Goal: Task Accomplishment & Management: Complete application form

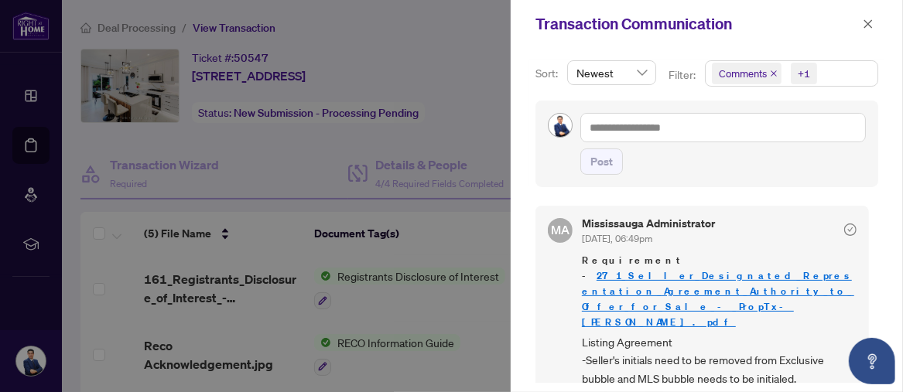
scroll to position [198, 0]
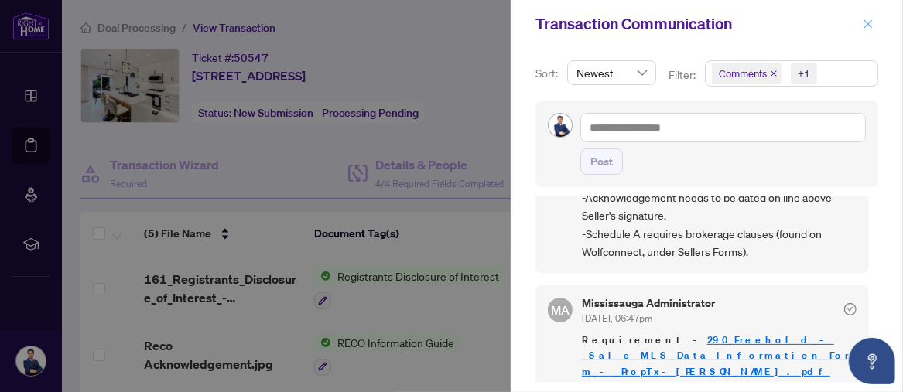
click at [876, 25] on button "button" at bounding box center [868, 24] width 20 height 19
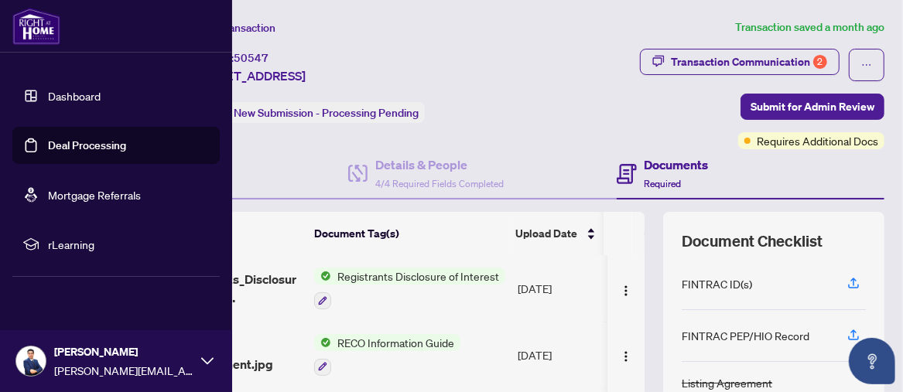
click at [56, 94] on link "Dashboard" at bounding box center [74, 96] width 53 height 14
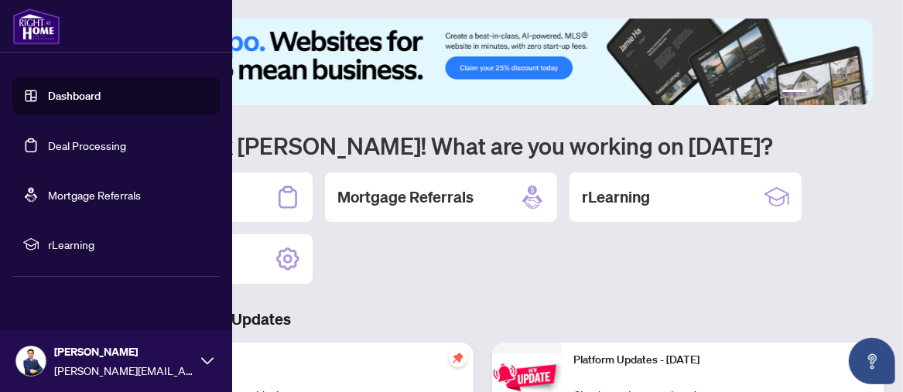
click at [48, 143] on link "Deal Processing" at bounding box center [87, 145] width 78 height 14
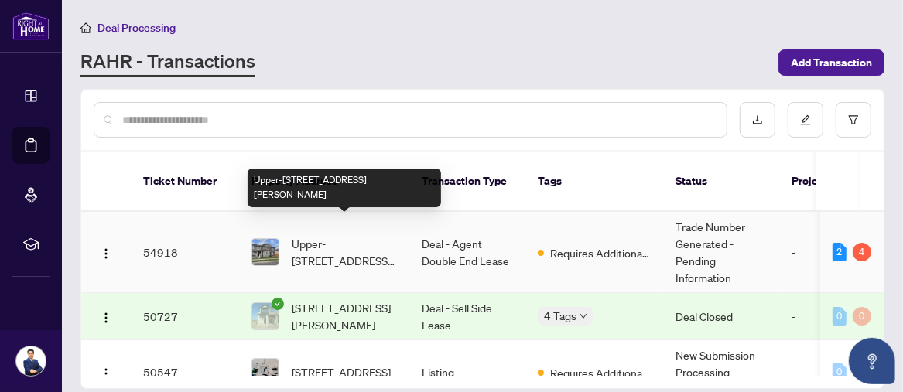
click at [355, 235] on span "Upper-[STREET_ADDRESS][PERSON_NAME]" at bounding box center [344, 252] width 105 height 34
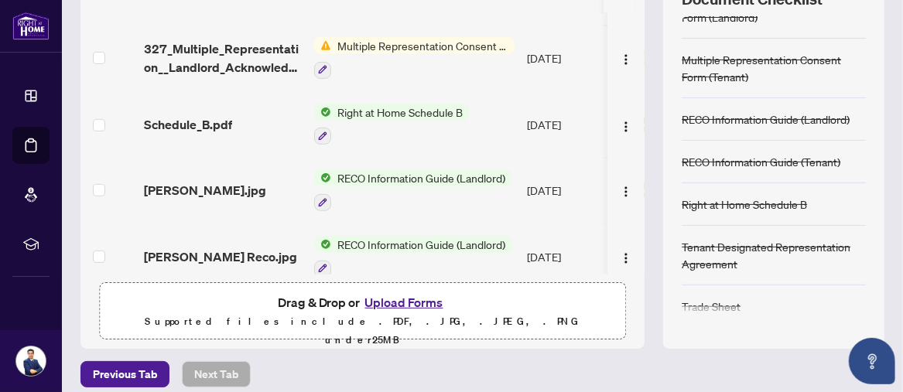
scroll to position [252, 0]
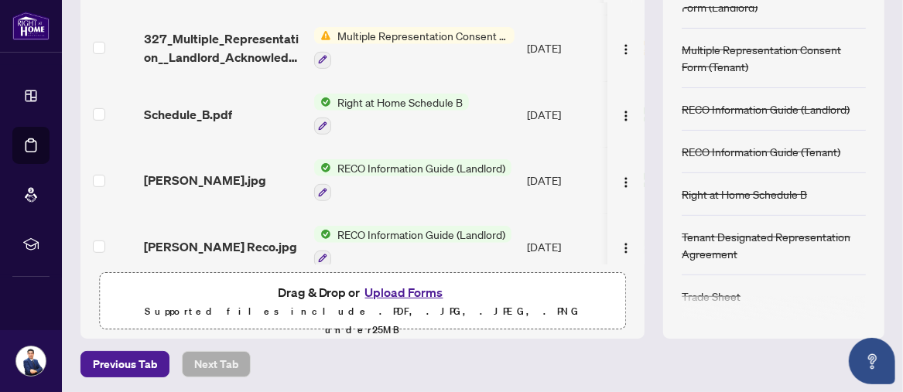
click at [398, 287] on button "Upload Forms" at bounding box center [404, 292] width 87 height 20
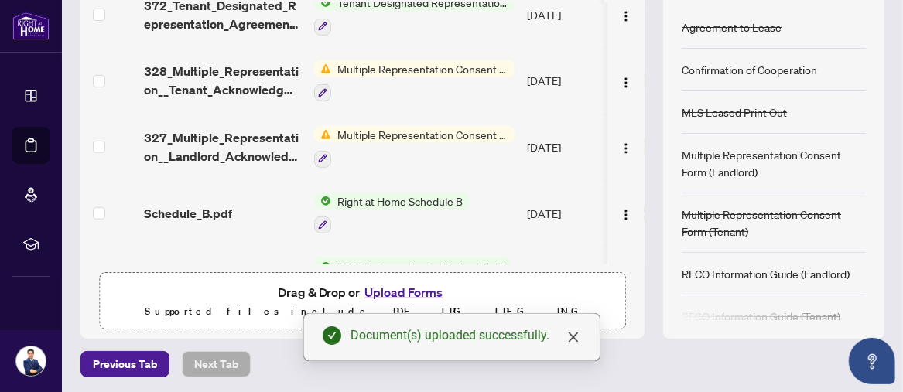
scroll to position [0, 0]
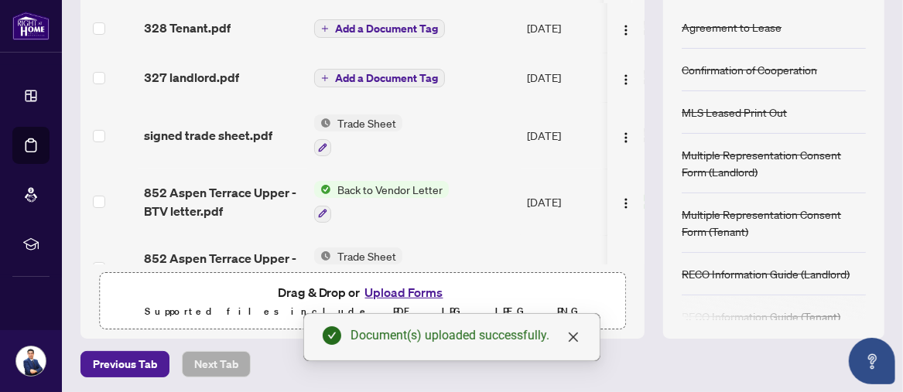
click at [364, 24] on span "Add a Document Tag" at bounding box center [386, 28] width 103 height 11
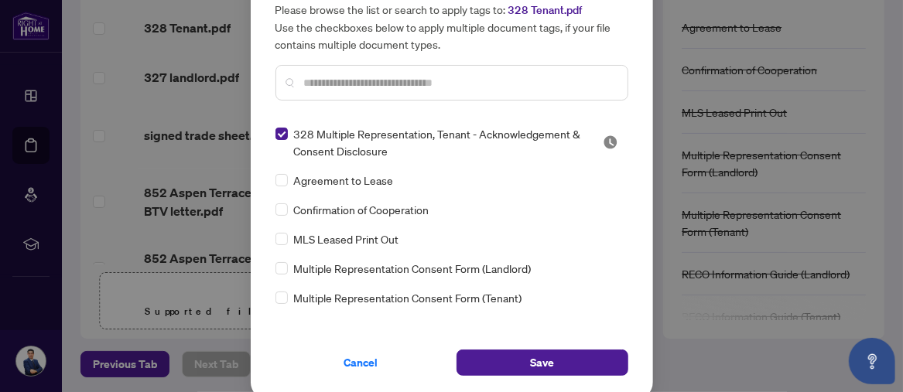
scroll to position [67, 0]
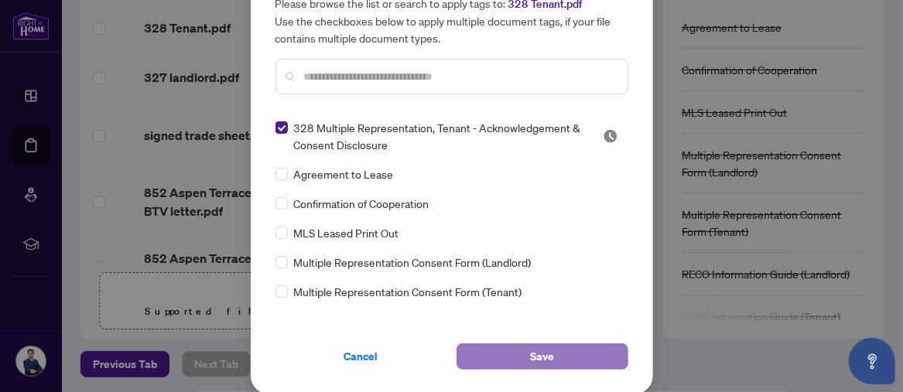
click at [565, 356] on button "Save" at bounding box center [542, 356] width 172 height 26
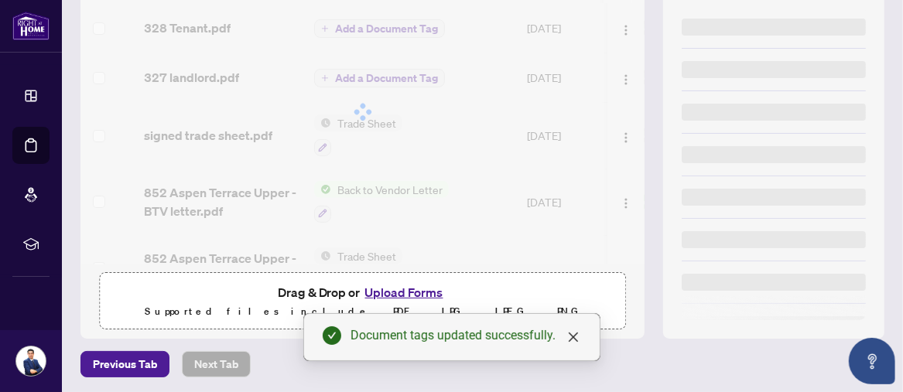
scroll to position [0, 0]
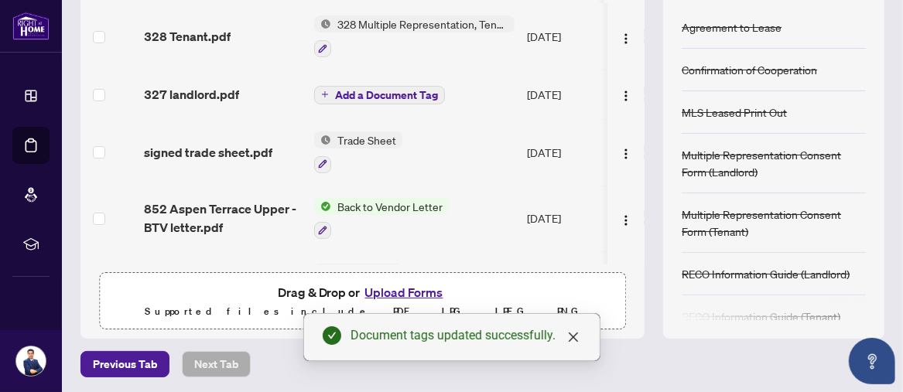
click at [389, 90] on span "Add a Document Tag" at bounding box center [386, 95] width 103 height 11
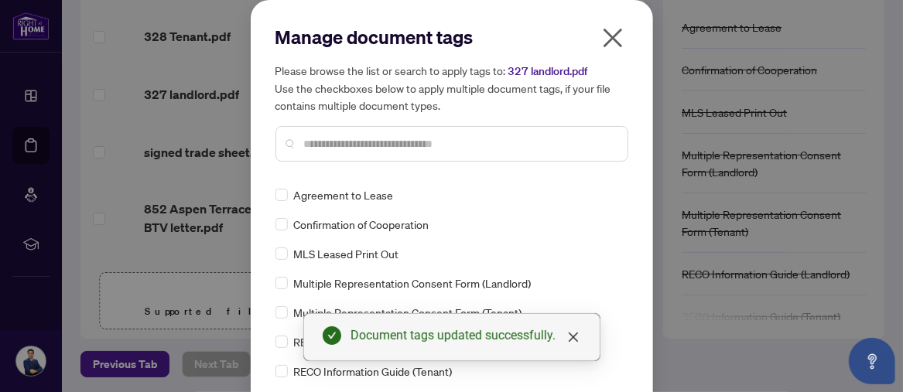
click at [391, 141] on input "text" at bounding box center [459, 143] width 311 height 17
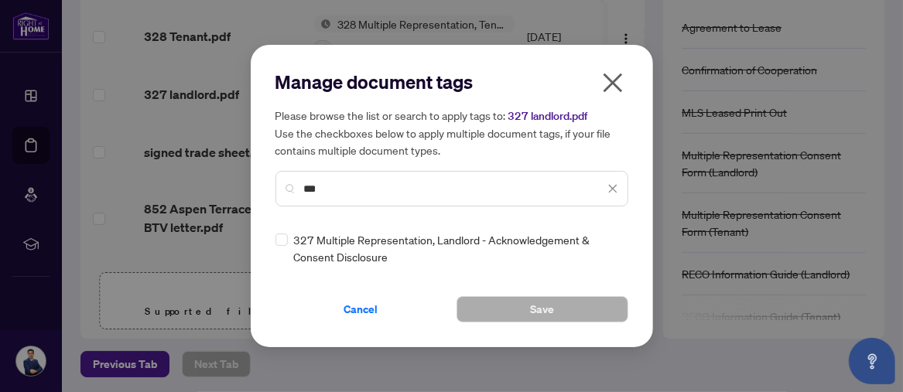
type input "***"
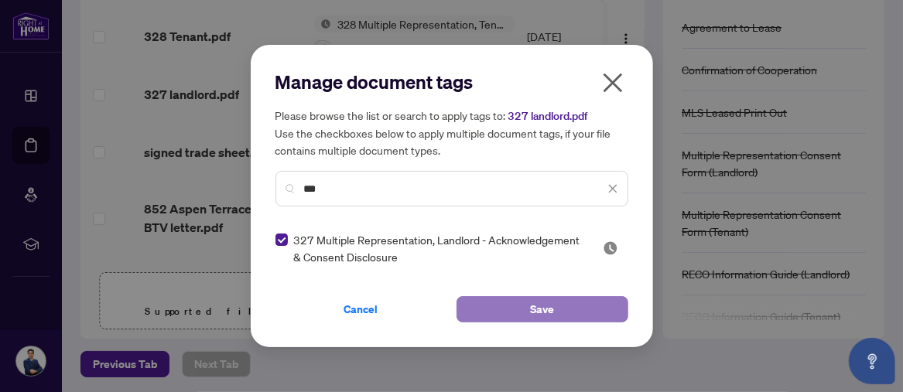
click at [544, 307] on span "Save" at bounding box center [542, 309] width 24 height 25
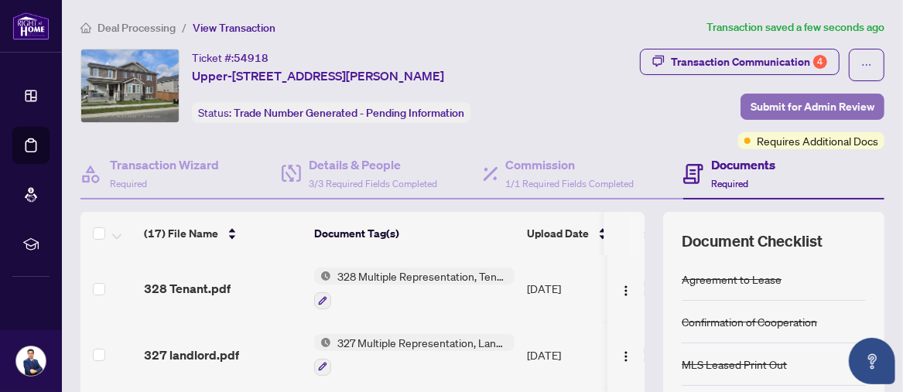
click at [765, 101] on span "Submit for Admin Review" at bounding box center [812, 106] width 124 height 25
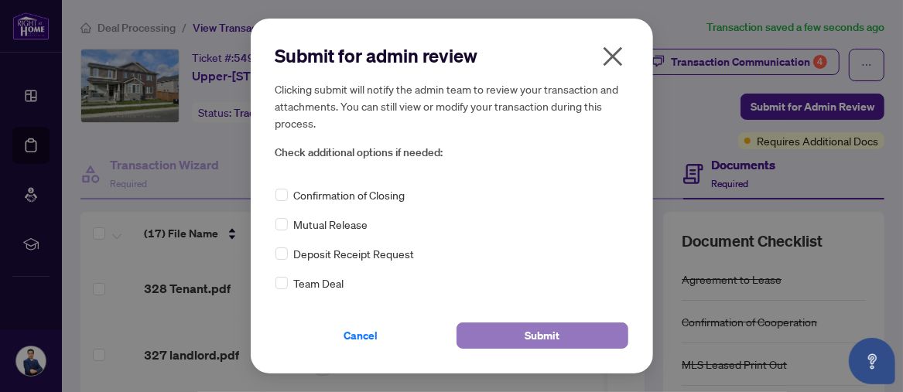
click at [530, 337] on span "Submit" at bounding box center [542, 335] width 35 height 25
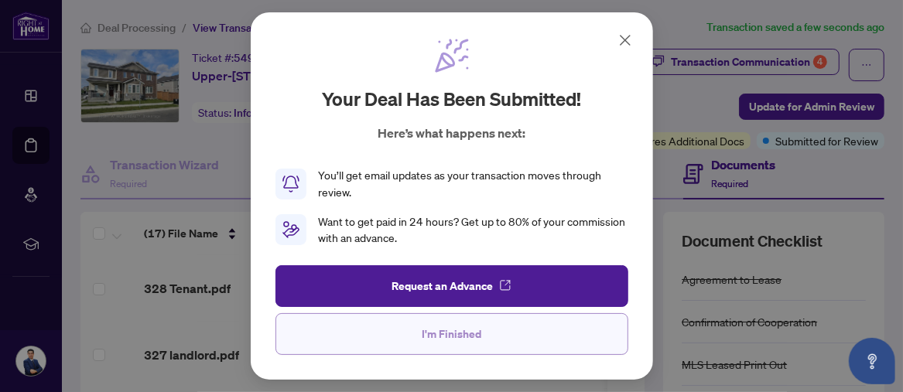
click at [457, 333] on span "I'm Finished" at bounding box center [452, 334] width 60 height 25
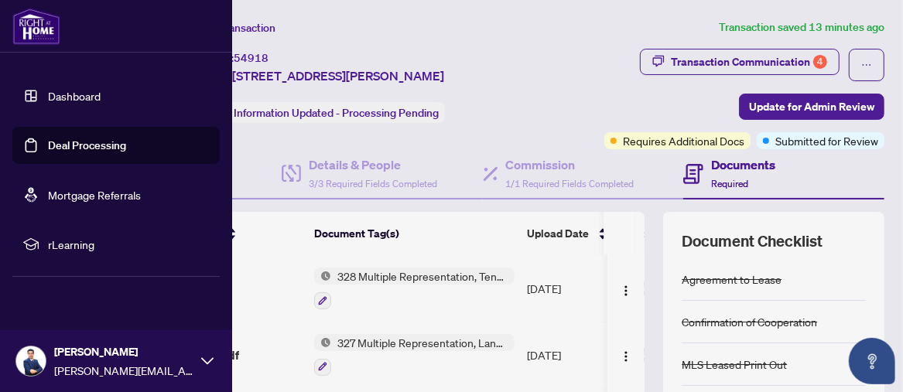
click at [50, 145] on link "Deal Processing" at bounding box center [87, 145] width 78 height 14
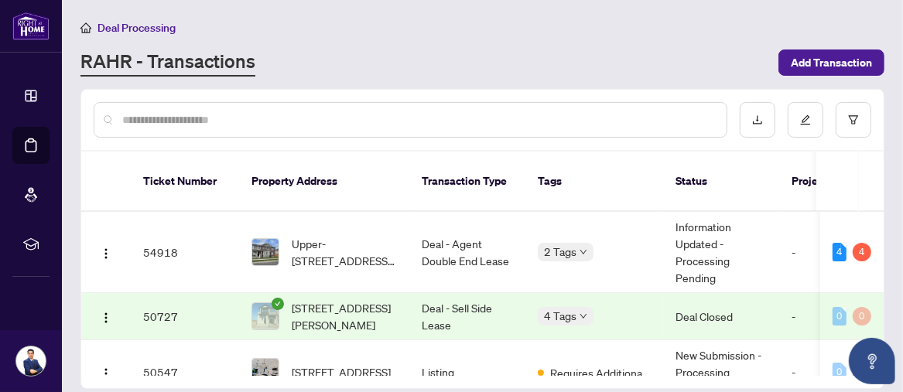
click at [561, 41] on div "Deal Processing RAHR - Transactions Add Transaction" at bounding box center [482, 48] width 804 height 58
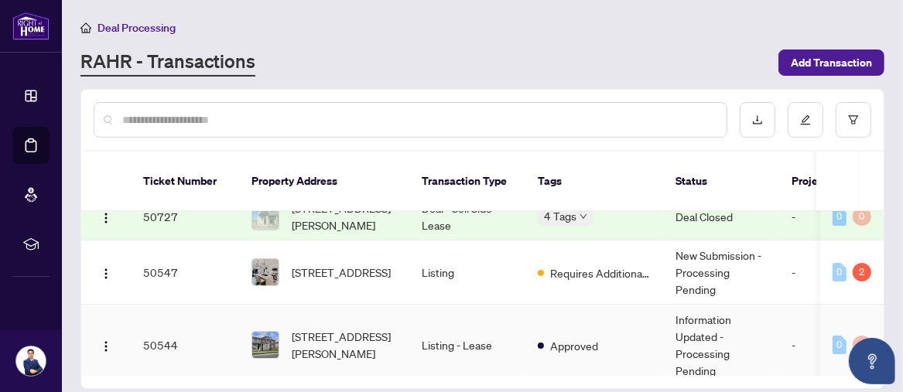
scroll to position [128, 0]
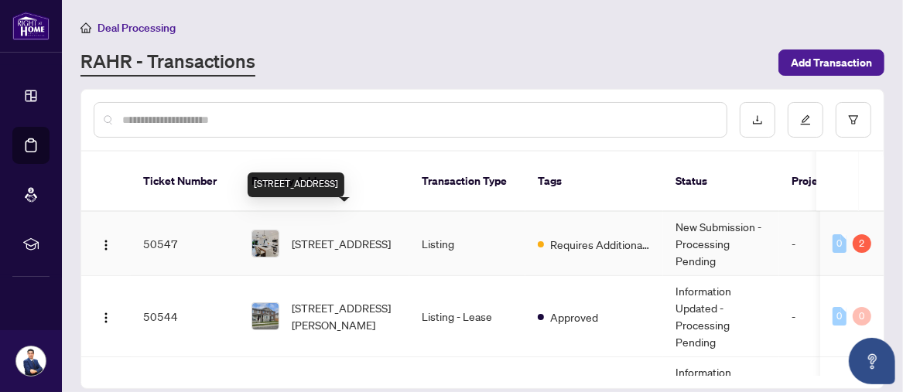
click at [324, 235] on span "[STREET_ADDRESS]" at bounding box center [341, 243] width 99 height 17
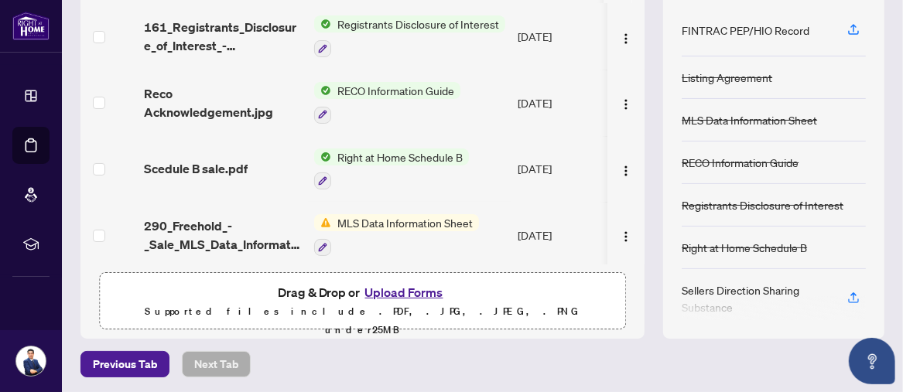
click at [640, 149] on div "(5) File Name Document Tag(s) Upload Date Status (5) File Name Document Tag(s) …" at bounding box center [482, 149] width 804 height 379
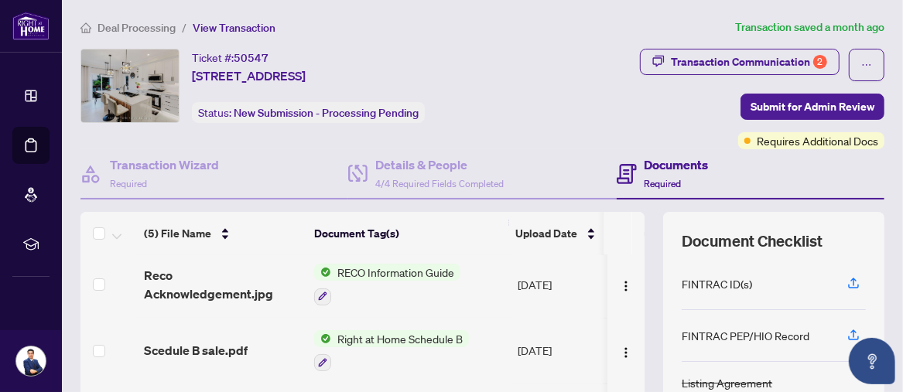
scroll to position [252, 0]
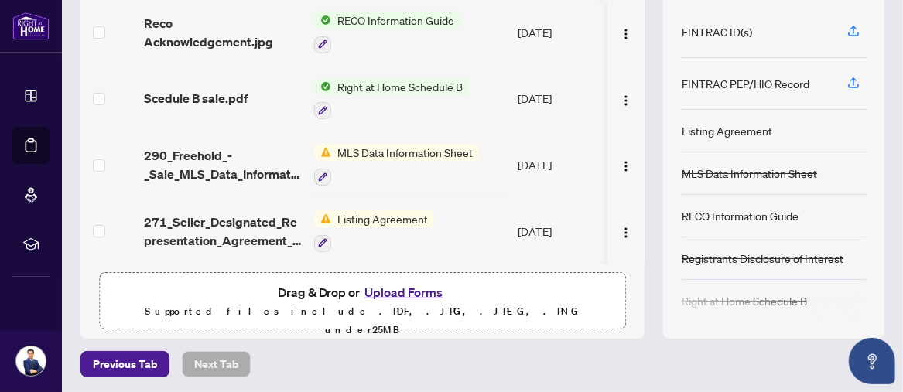
click at [408, 285] on button "Upload Forms" at bounding box center [404, 292] width 87 height 20
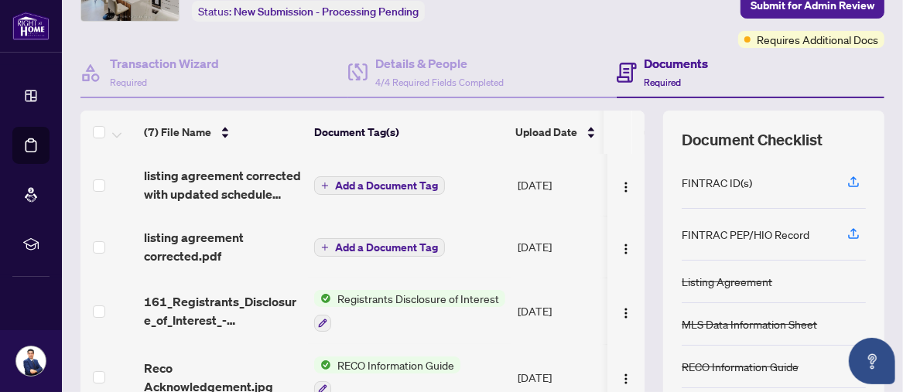
scroll to position [128, 0]
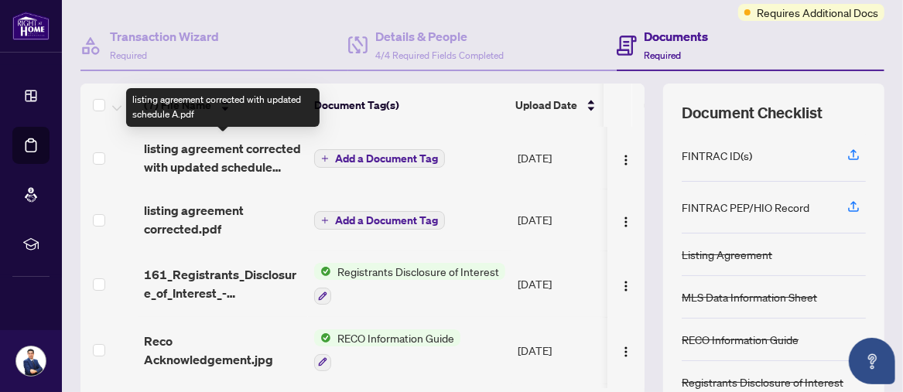
click at [197, 150] on span "listing agreement corrected with updated schedule A.pdf" at bounding box center [223, 157] width 158 height 37
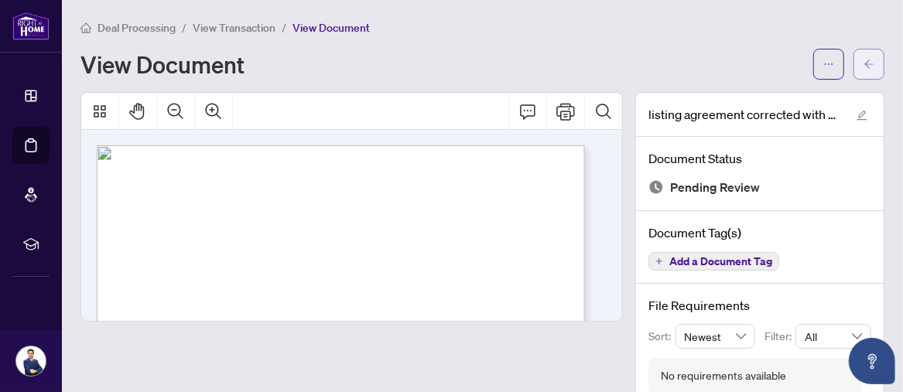
click at [863, 68] on icon "arrow-left" at bounding box center [868, 64] width 11 height 11
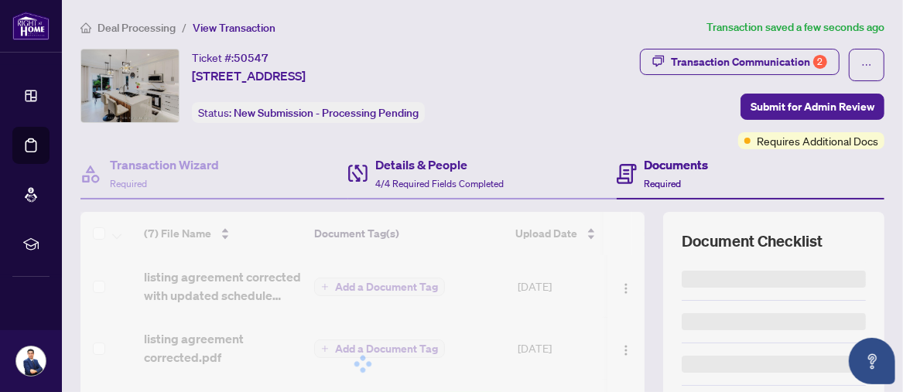
scroll to position [128, 0]
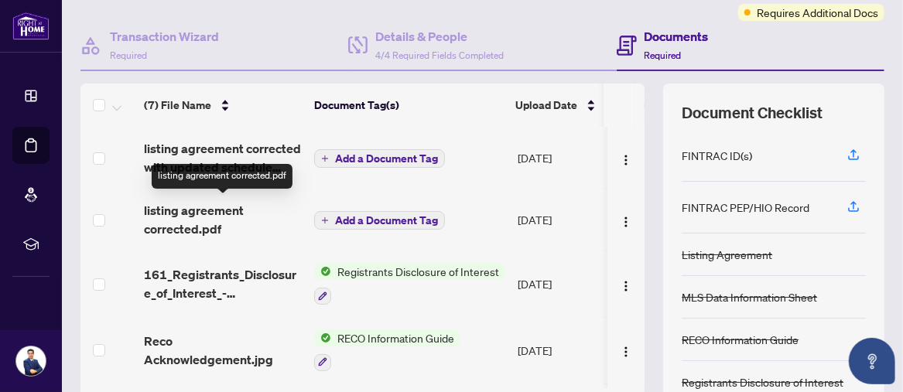
click at [169, 220] on span "listing agreement corrected.pdf" at bounding box center [223, 219] width 158 height 37
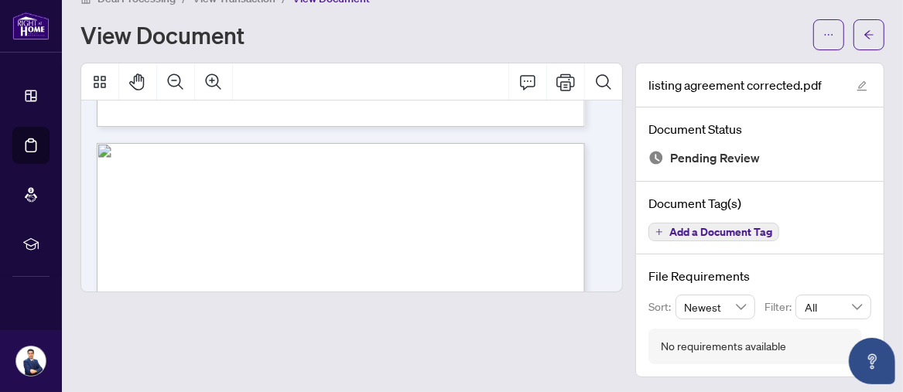
scroll to position [616, 0]
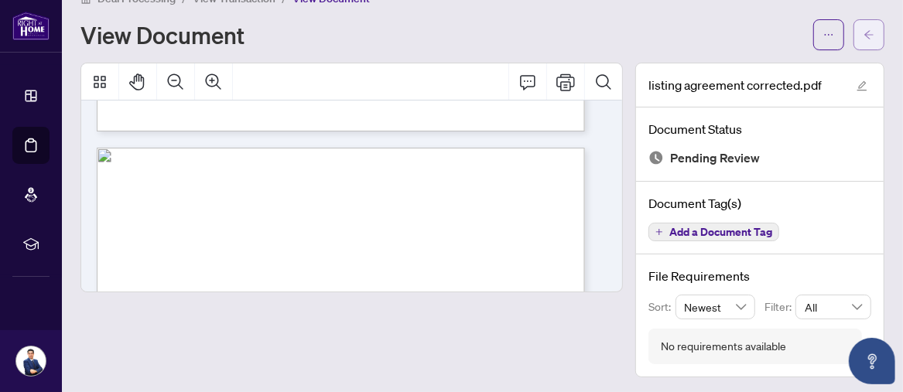
click at [863, 42] on span "button" at bounding box center [868, 34] width 11 height 25
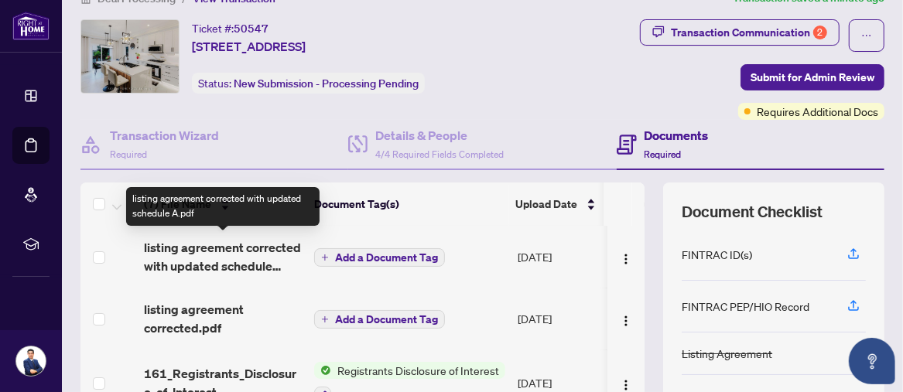
click at [212, 248] on span "listing agreement corrected with updated schedule A.pdf" at bounding box center [223, 256] width 158 height 37
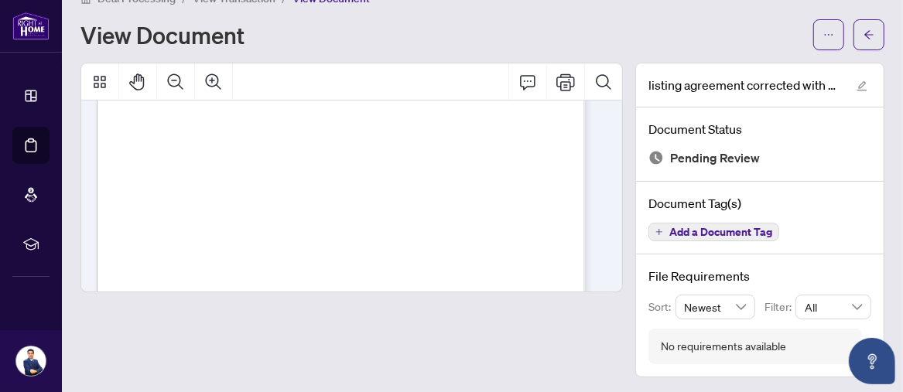
scroll to position [902, 0]
click at [865, 33] on button "button" at bounding box center [868, 34] width 31 height 31
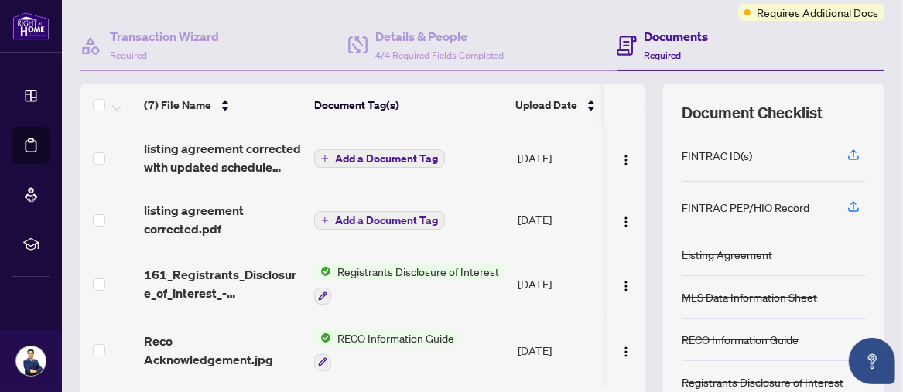
scroll to position [123, 0]
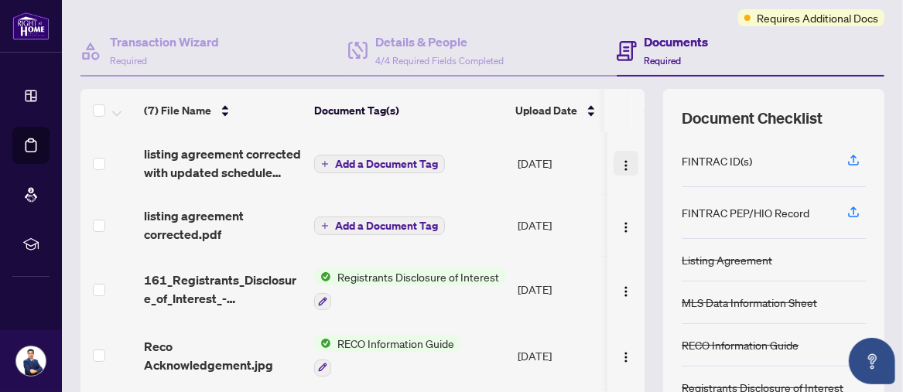
click at [620, 164] on img "button" at bounding box center [626, 165] width 12 height 12
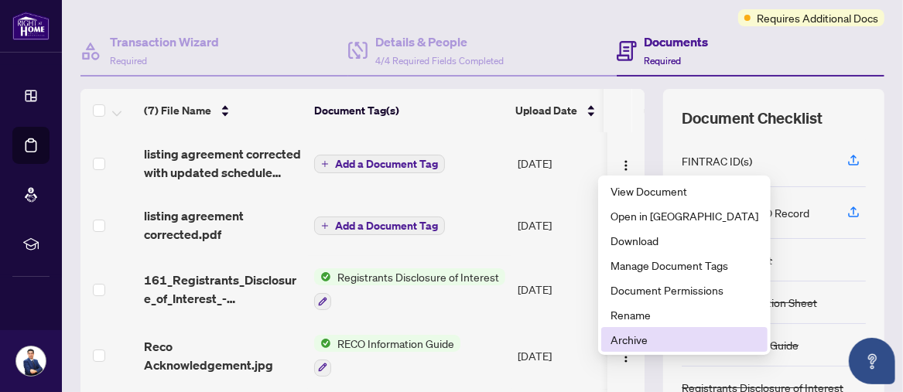
click at [622, 343] on span "Archive" at bounding box center [684, 339] width 148 height 17
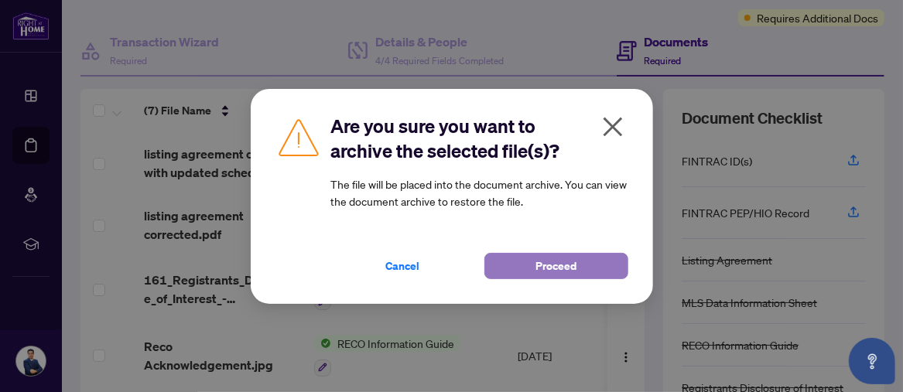
click at [558, 269] on span "Proceed" at bounding box center [555, 266] width 41 height 25
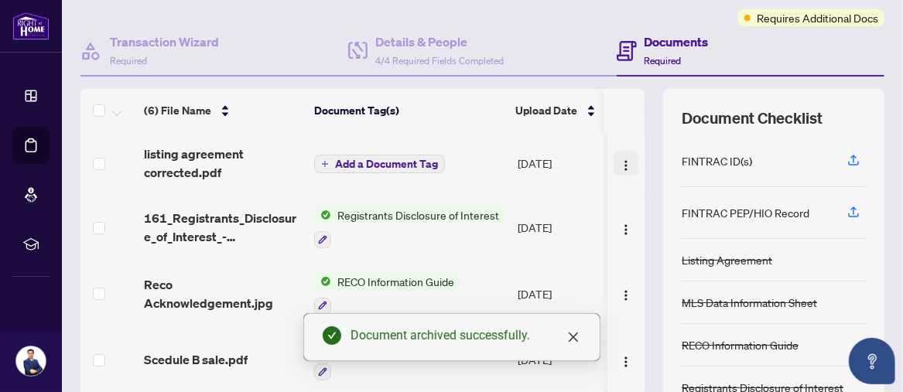
click at [620, 164] on img "button" at bounding box center [626, 165] width 12 height 12
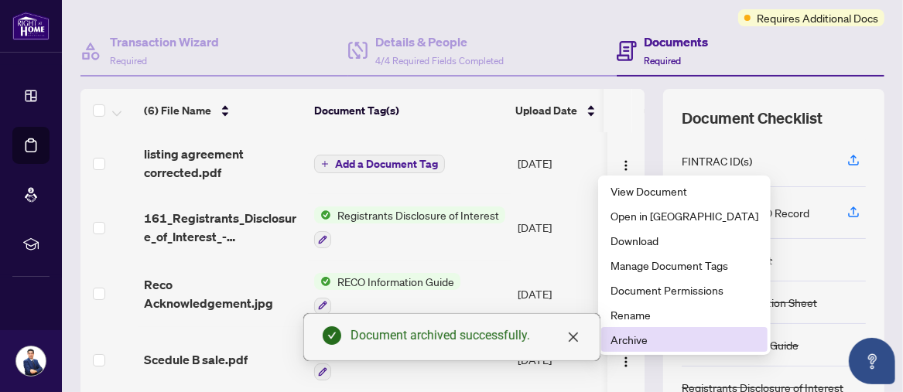
click at [631, 339] on span "Archive" at bounding box center [684, 339] width 148 height 17
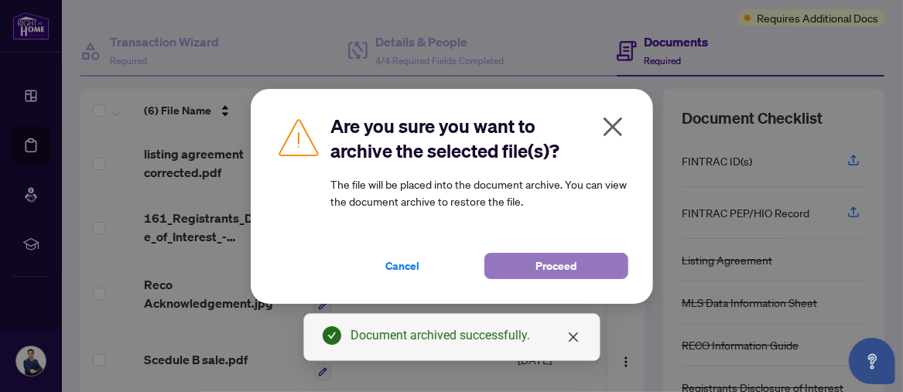
click at [538, 270] on span "Proceed" at bounding box center [555, 266] width 41 height 25
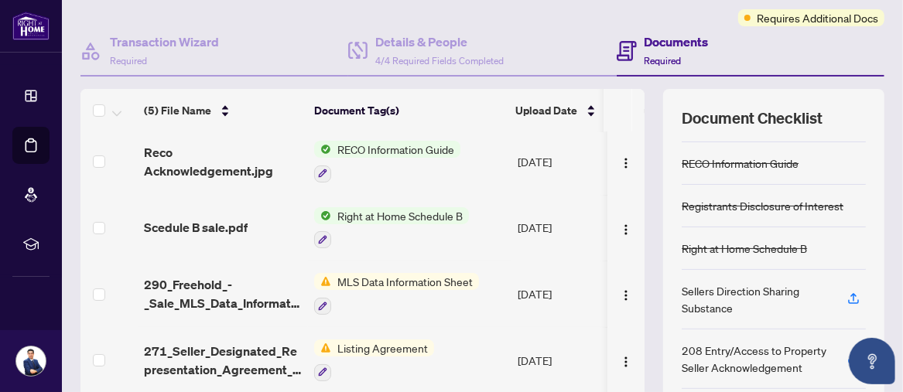
scroll to position [252, 0]
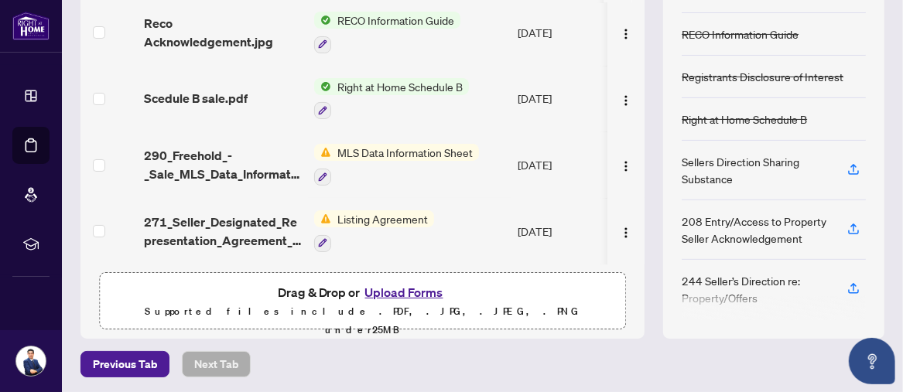
click at [381, 289] on button "Upload Forms" at bounding box center [404, 292] width 87 height 20
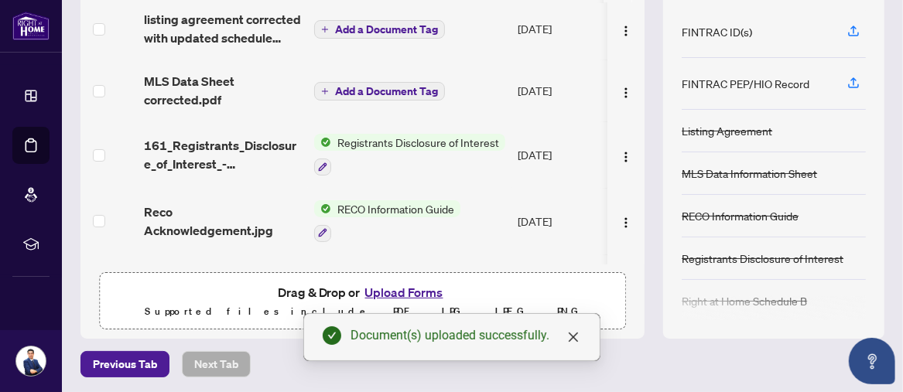
scroll to position [0, 0]
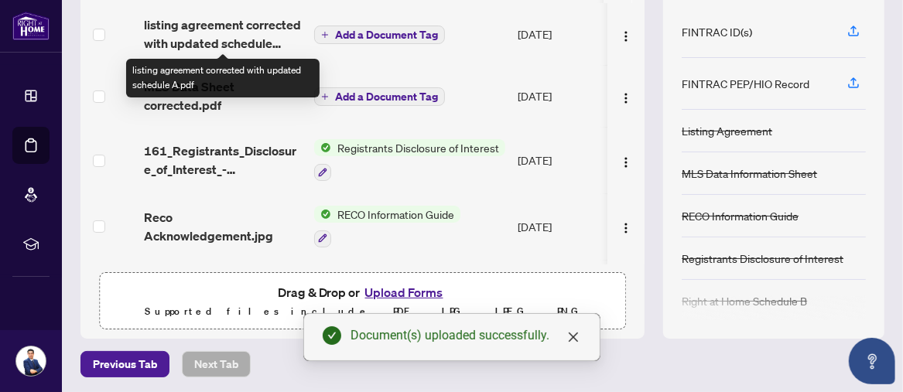
click at [215, 26] on span "listing agreement corrected with updated schedule A.pdf" at bounding box center [223, 33] width 158 height 37
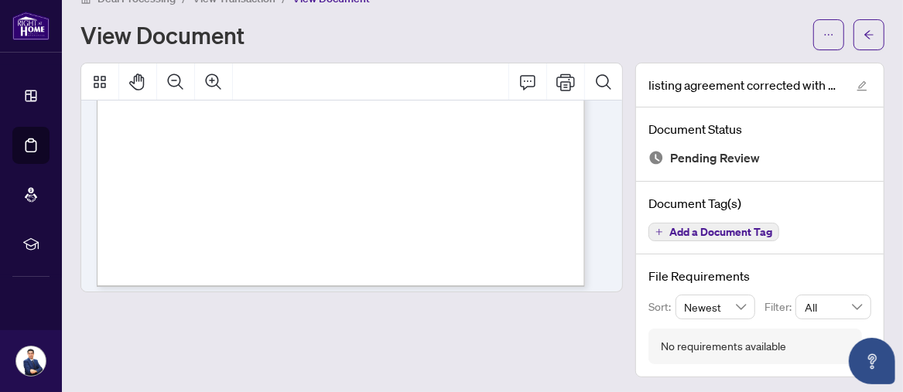
scroll to position [3071, 0]
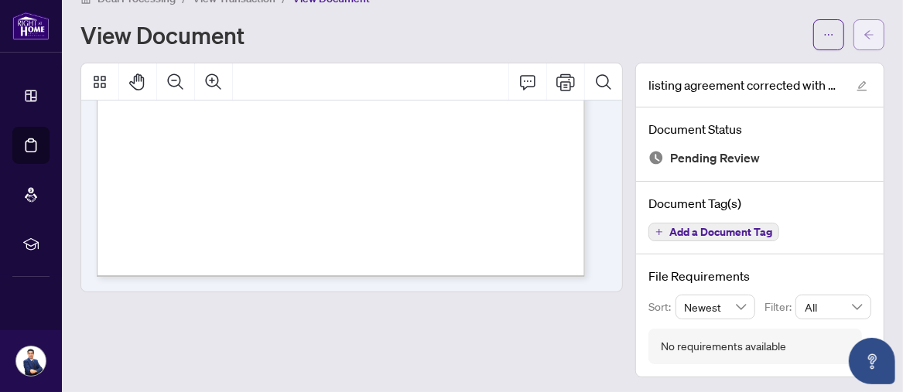
click at [864, 36] on icon "arrow-left" at bounding box center [868, 34] width 9 height 9
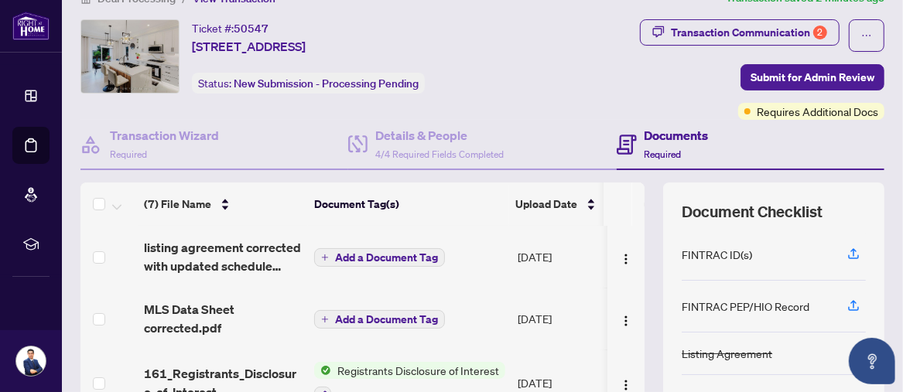
scroll to position [158, 0]
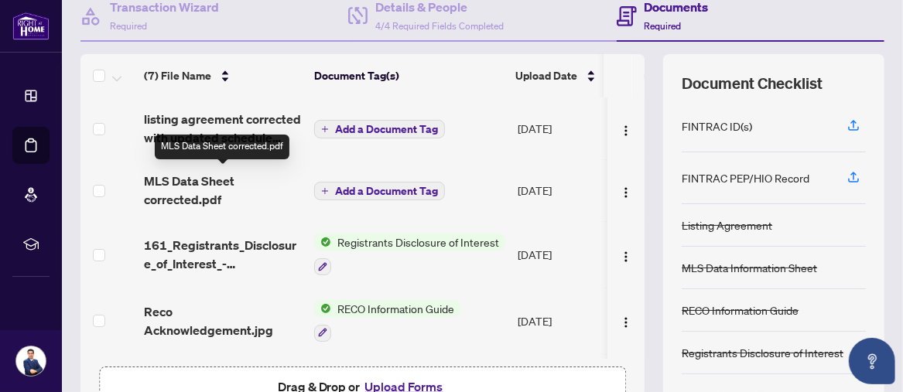
click at [177, 187] on span "MLS Data Sheet corrected.pdf" at bounding box center [223, 190] width 158 height 37
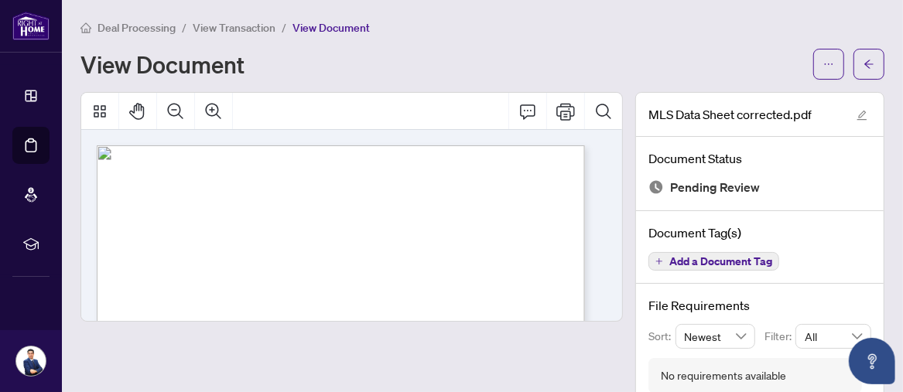
click at [685, 257] on span "Add a Document Tag" at bounding box center [720, 261] width 103 height 11
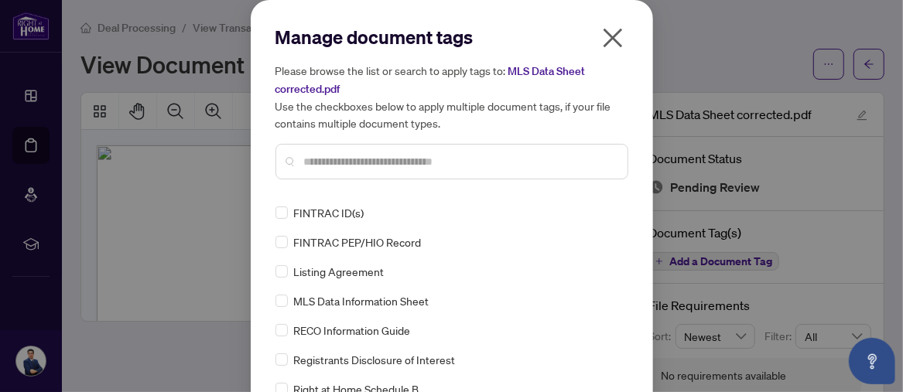
click at [391, 159] on input "text" at bounding box center [459, 161] width 311 height 17
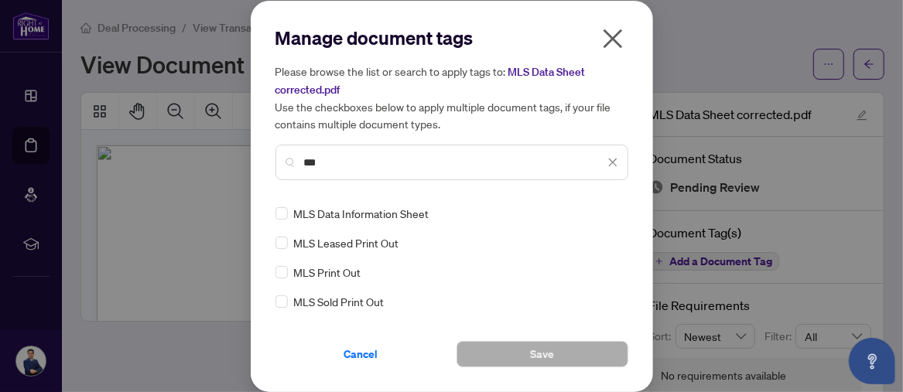
type input "***"
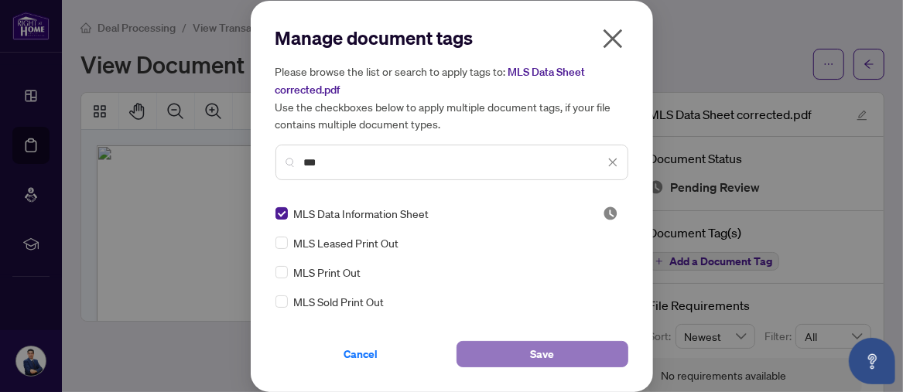
click at [538, 353] on span "Save" at bounding box center [542, 354] width 24 height 25
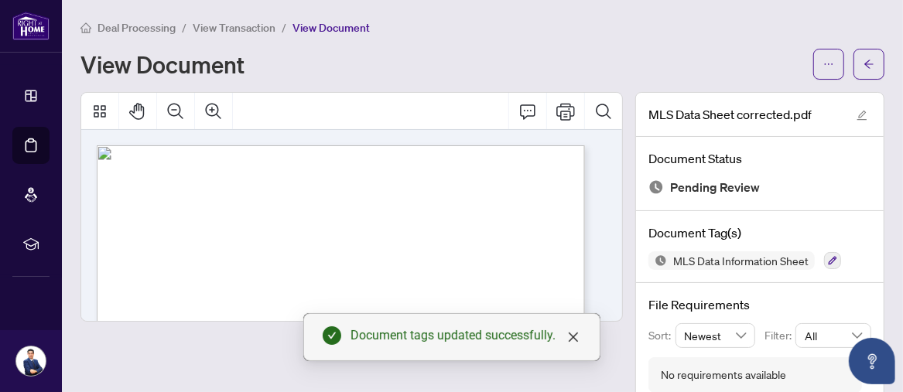
click at [611, 60] on div "View Document" at bounding box center [441, 64] width 723 height 25
click at [370, 80] on div "Deal Processing / View Transaction / View Document View Document MLS Data Sheet…" at bounding box center [482, 213] width 804 height 388
click at [574, 340] on icon "close" at bounding box center [572, 337] width 9 height 9
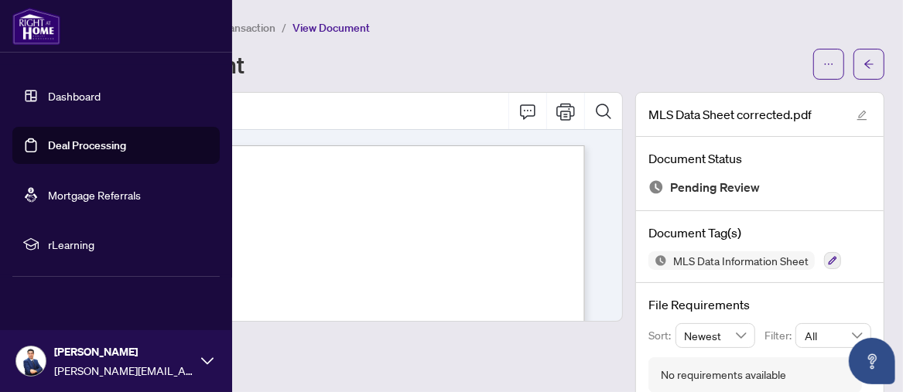
click at [63, 150] on link "Deal Processing" at bounding box center [87, 145] width 78 height 14
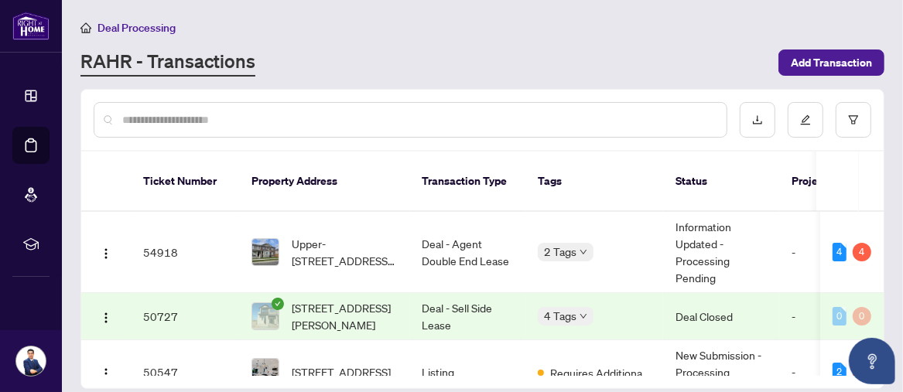
scroll to position [128, 0]
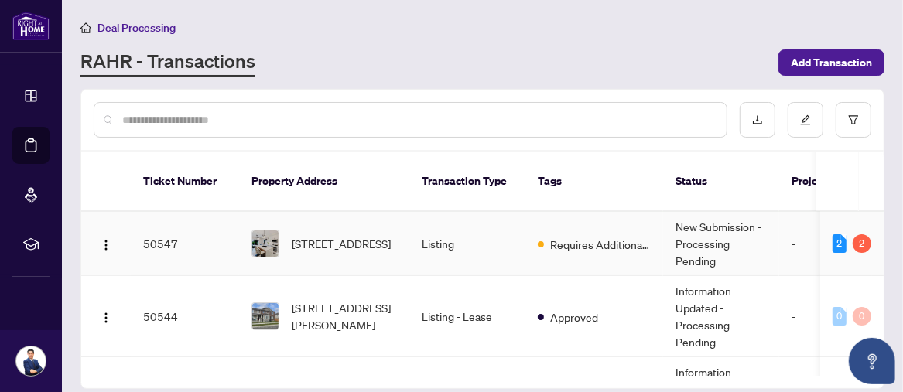
click at [445, 233] on td "Listing" at bounding box center [467, 244] width 116 height 64
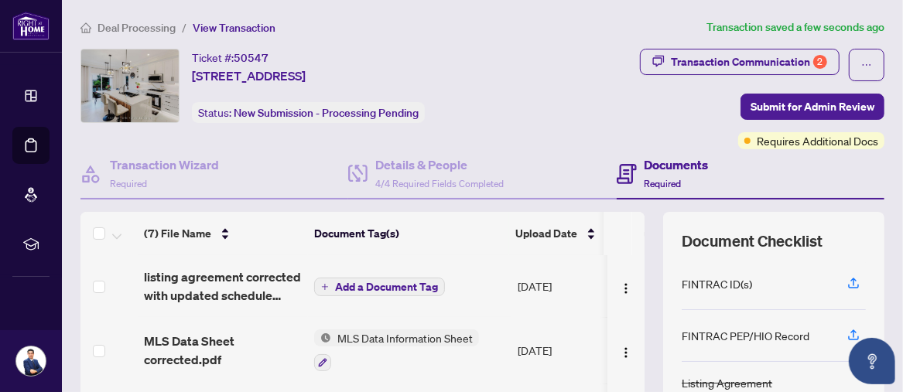
click at [388, 282] on span "Add a Document Tag" at bounding box center [386, 287] width 103 height 11
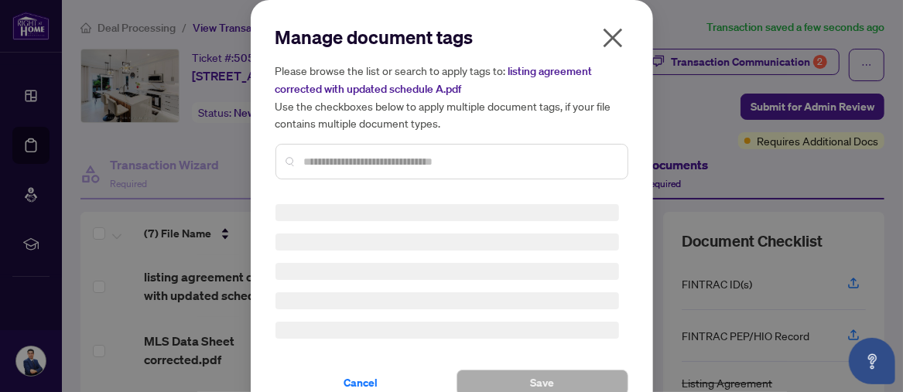
click at [334, 153] on input "text" at bounding box center [459, 161] width 311 height 17
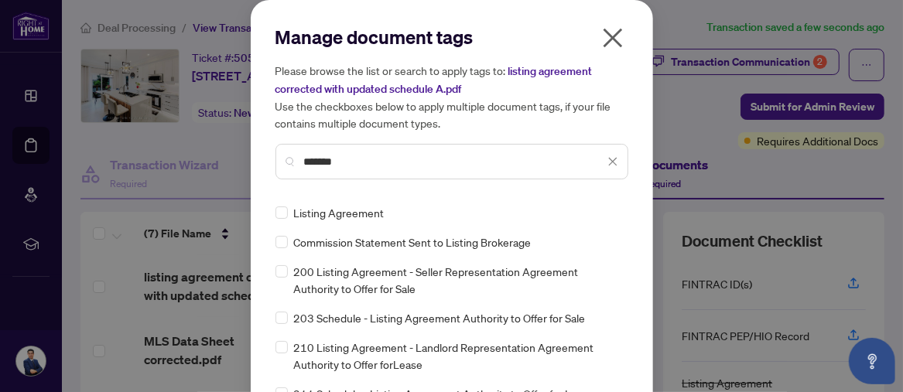
type input "*******"
click at [319, 215] on span "Listing Agreement" at bounding box center [339, 212] width 91 height 17
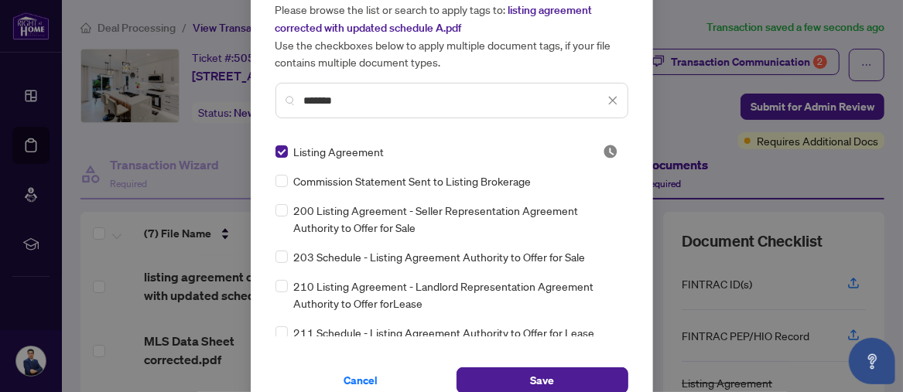
scroll to position [84, 0]
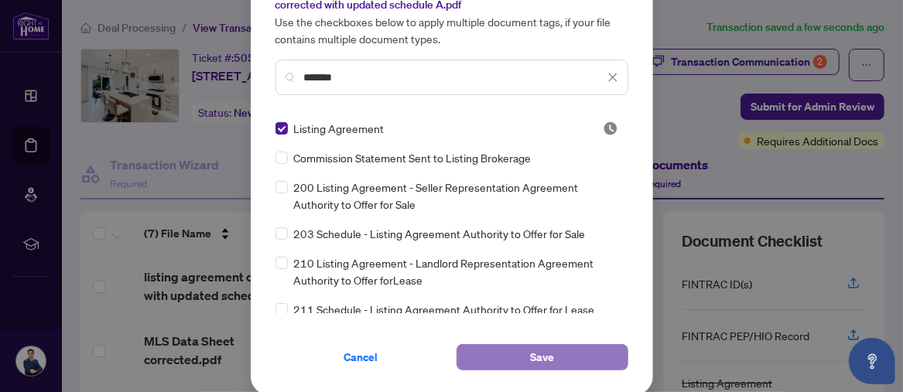
click at [533, 358] on span "Save" at bounding box center [542, 357] width 24 height 25
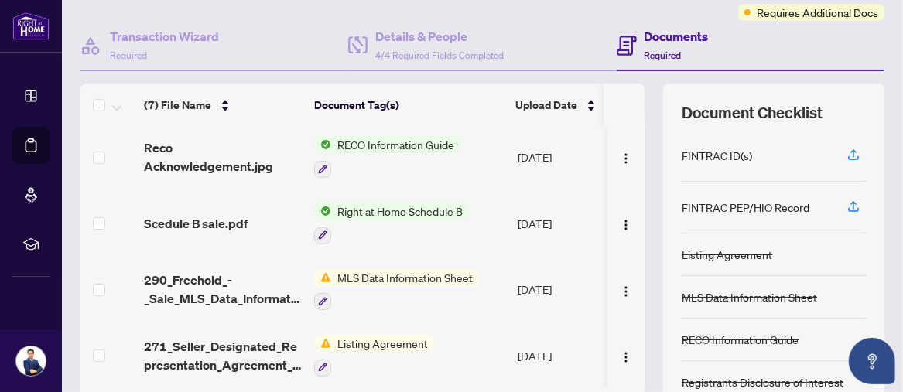
scroll to position [0, 0]
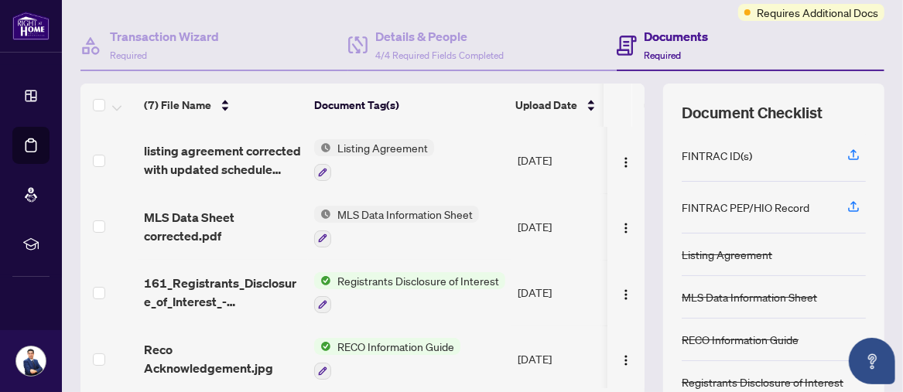
click at [384, 144] on span "Listing Agreement" at bounding box center [382, 147] width 103 height 17
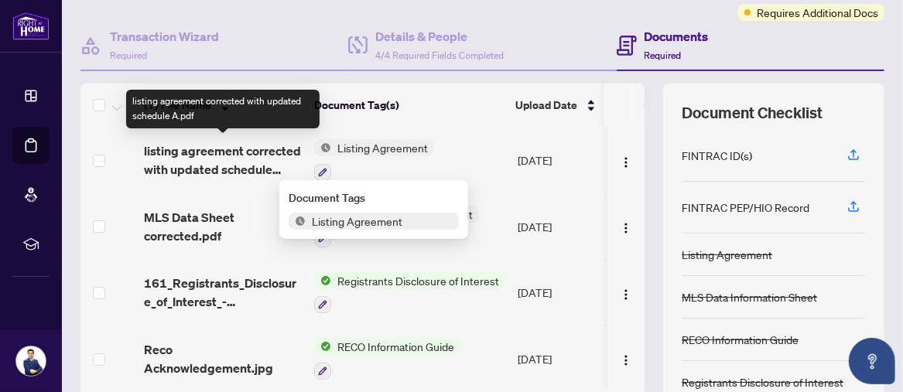
click at [224, 152] on span "listing agreement corrected with updated schedule A.pdf" at bounding box center [223, 160] width 158 height 37
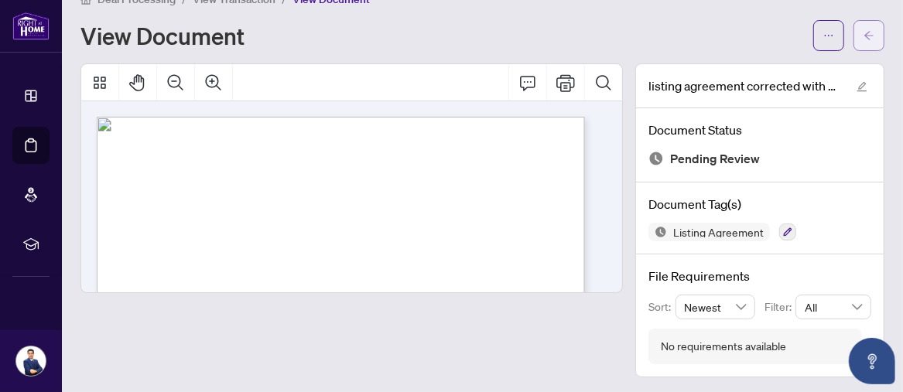
click at [863, 34] on button "button" at bounding box center [868, 35] width 31 height 31
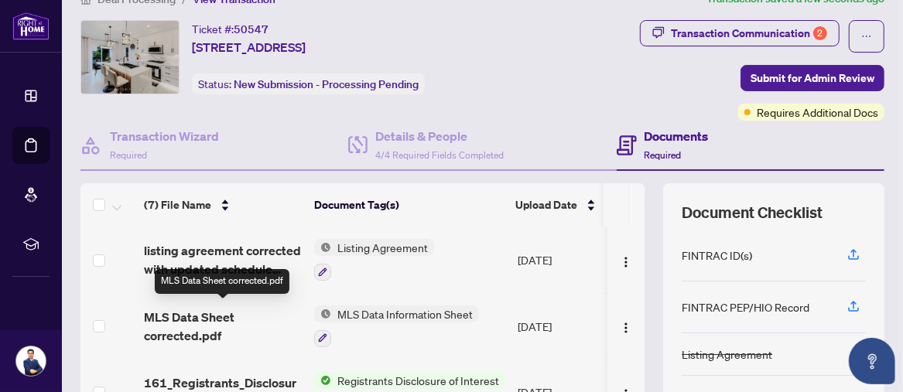
click at [172, 318] on span "MLS Data Sheet corrected.pdf" at bounding box center [223, 326] width 158 height 37
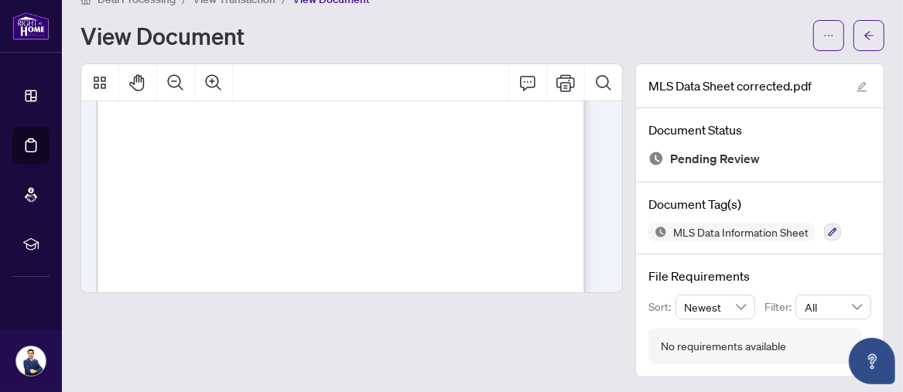
scroll to position [6188, 0]
click at [865, 31] on button "button" at bounding box center [868, 35] width 31 height 31
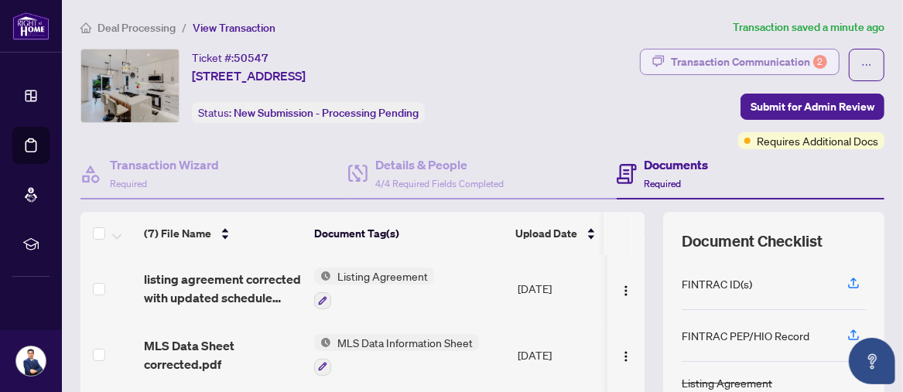
click at [702, 60] on div "Transaction Communication 2" at bounding box center [749, 62] width 156 height 25
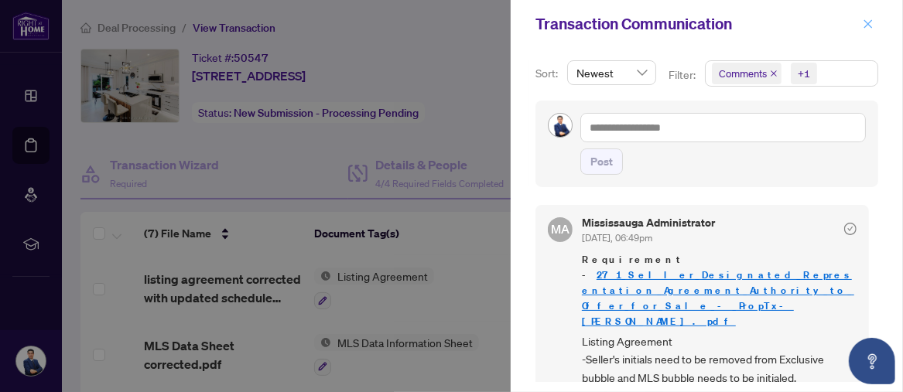
click at [869, 22] on icon "close" at bounding box center [868, 24] width 11 height 11
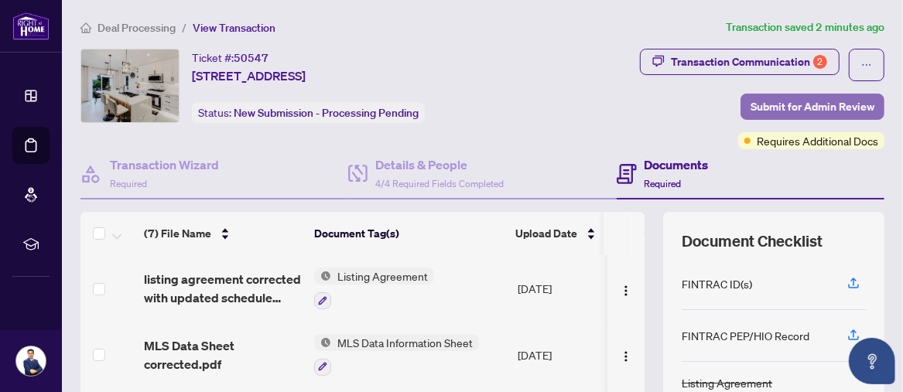
click at [791, 102] on span "Submit for Admin Review" at bounding box center [812, 106] width 124 height 25
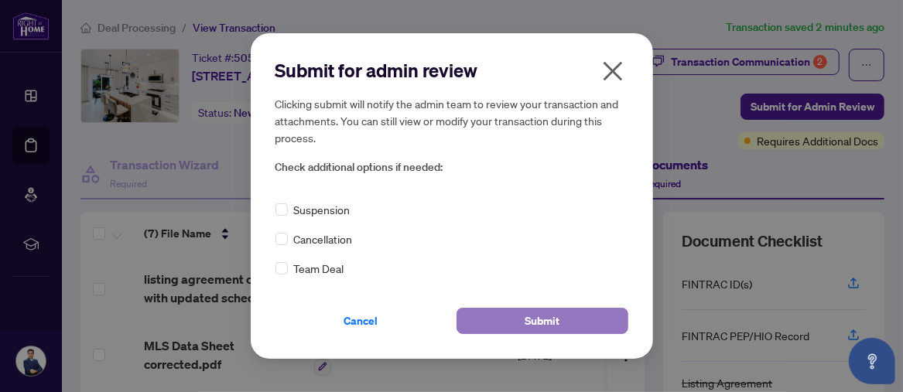
click at [528, 319] on span "Submit" at bounding box center [542, 321] width 35 height 25
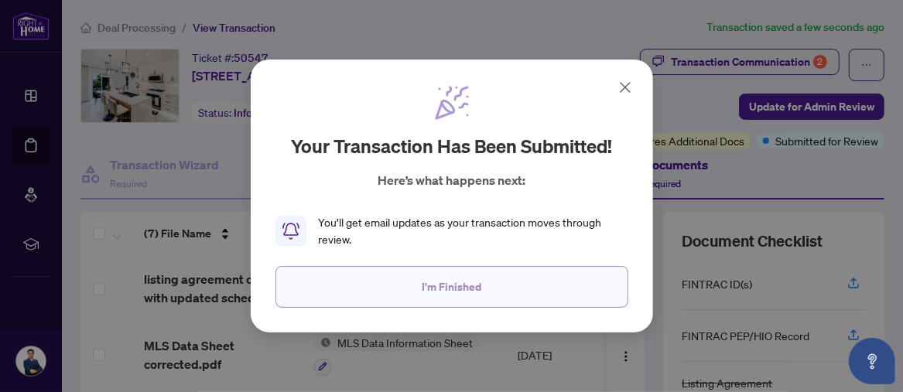
click at [432, 286] on span "I'm Finished" at bounding box center [452, 287] width 60 height 25
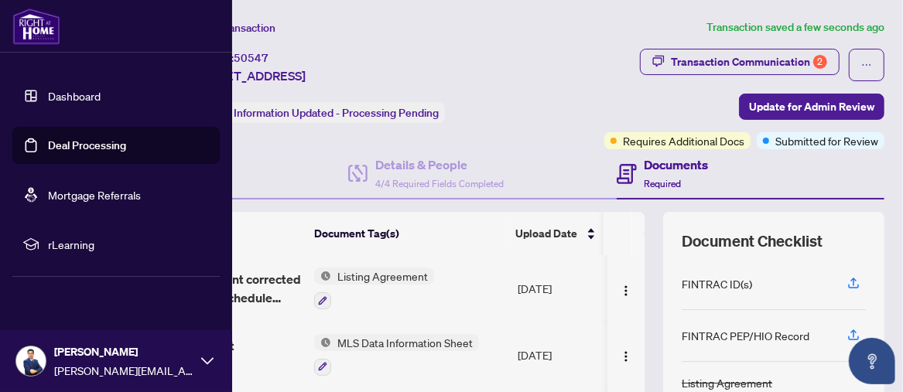
click at [48, 149] on link "Deal Processing" at bounding box center [87, 145] width 78 height 14
